Goal: Task Accomplishment & Management: Use online tool/utility

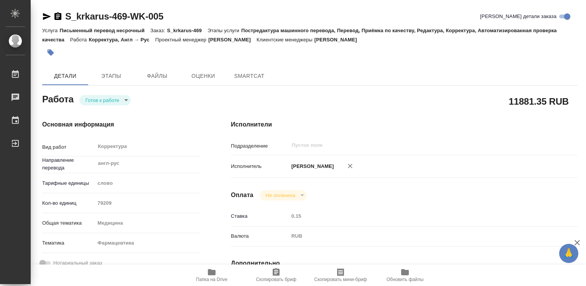
type textarea "x"
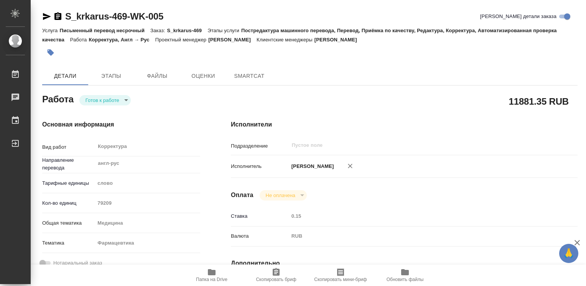
type textarea "x"
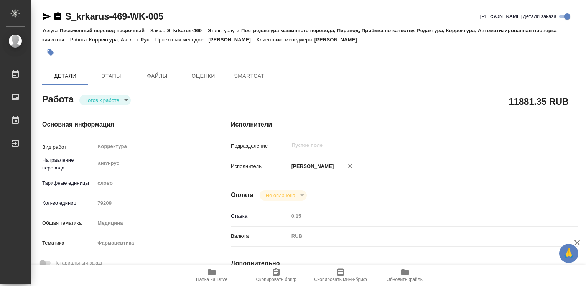
type textarea "x"
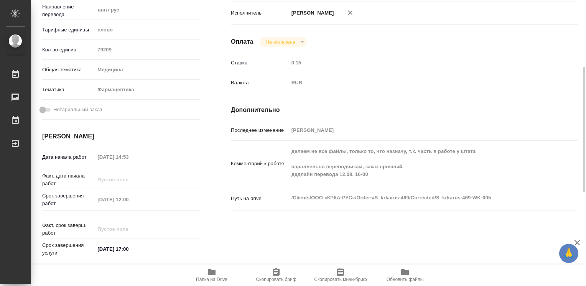
type textarea "x"
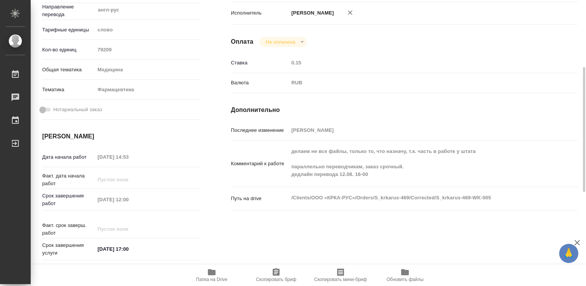
scroll to position [192, 0]
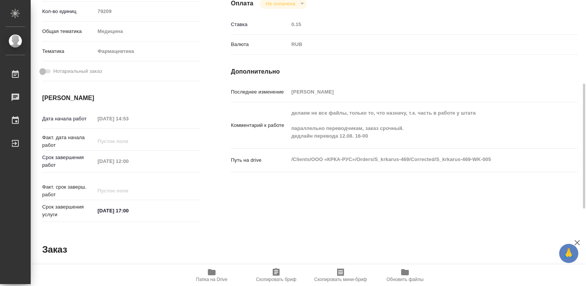
type textarea "x"
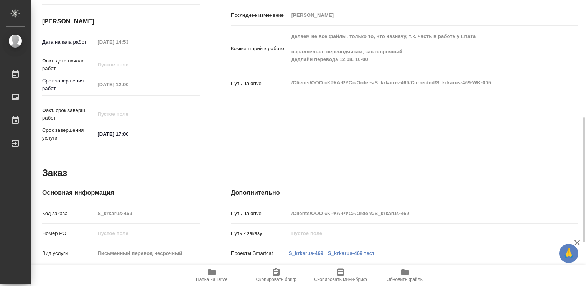
scroll to position [345, 0]
